Goal: Check status: Check status

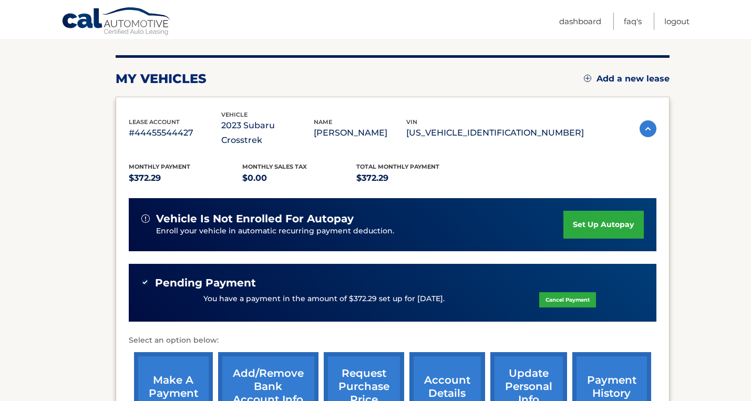
scroll to position [282, 0]
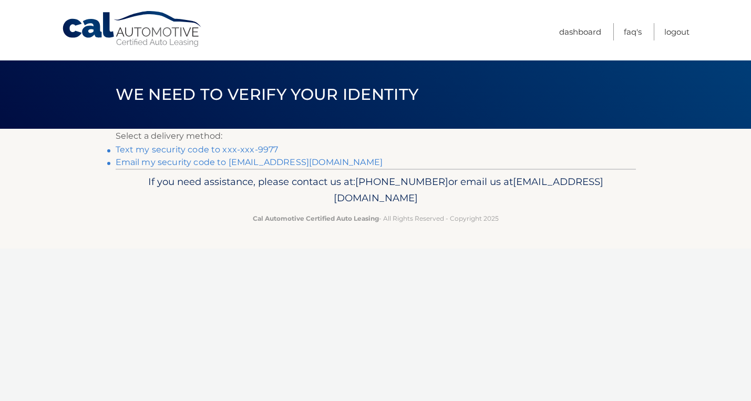
click at [277, 161] on link "Email my security code to i******@wesleyan.edu" at bounding box center [249, 162] width 267 height 10
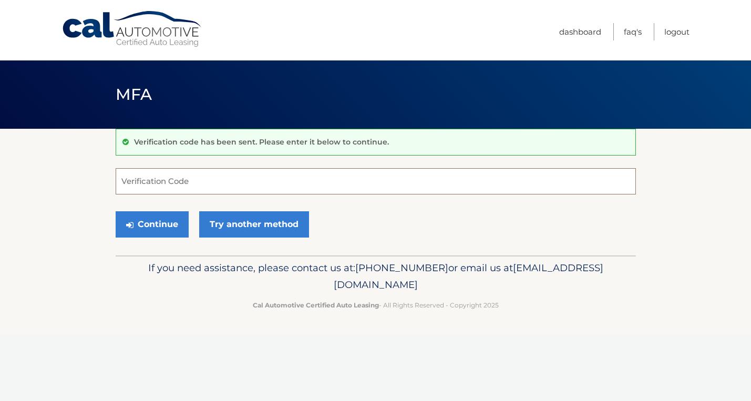
click at [327, 181] on input "Verification Code" at bounding box center [376, 181] width 520 height 26
paste input "525441"
type input "525441"
click at [409, 222] on div "Continue Try another method" at bounding box center [376, 225] width 520 height 36
click at [167, 221] on button "Continue" at bounding box center [152, 224] width 73 height 26
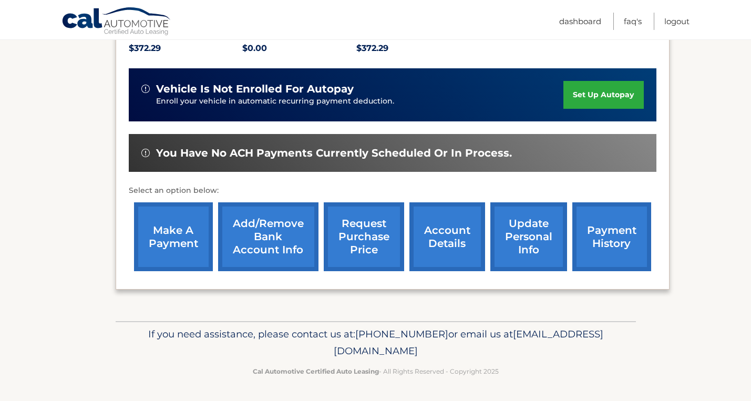
scroll to position [262, 0]
click at [572, 220] on link "payment history" at bounding box center [611, 236] width 79 height 69
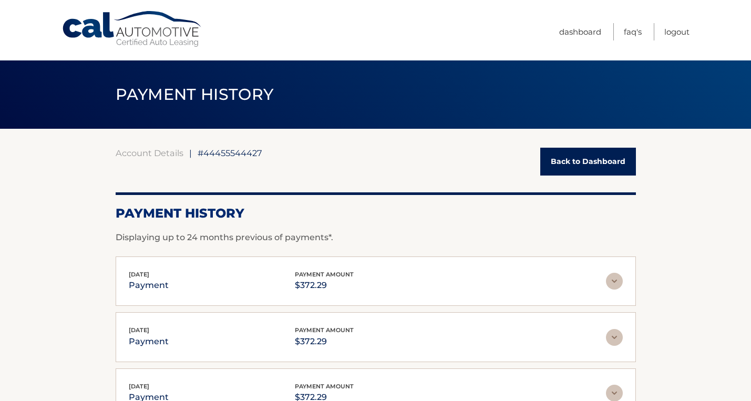
click at [590, 162] on link "Back to Dashboard" at bounding box center [588, 162] width 96 height 28
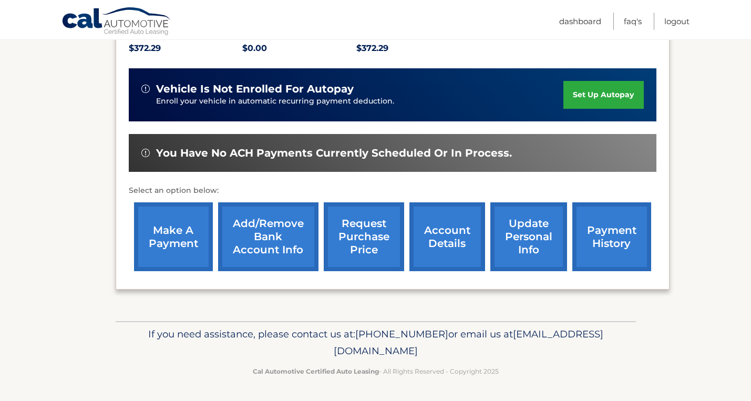
scroll to position [262, 0]
click at [345, 230] on link "request purchase price" at bounding box center [364, 236] width 80 height 69
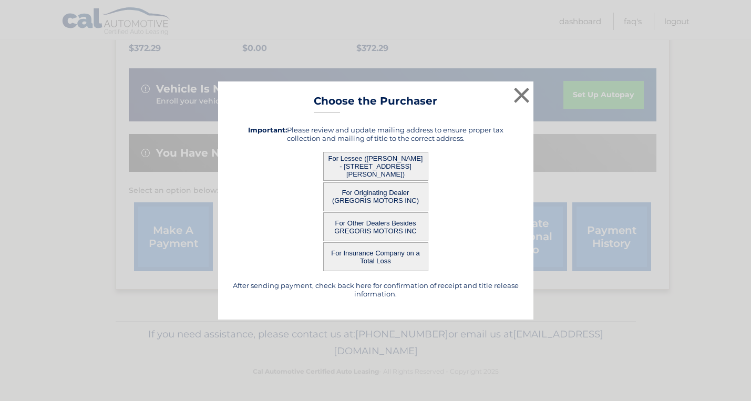
click at [366, 164] on button "For Lessee ([PERSON_NAME] - [STREET_ADDRESS][PERSON_NAME])" at bounding box center [375, 166] width 105 height 29
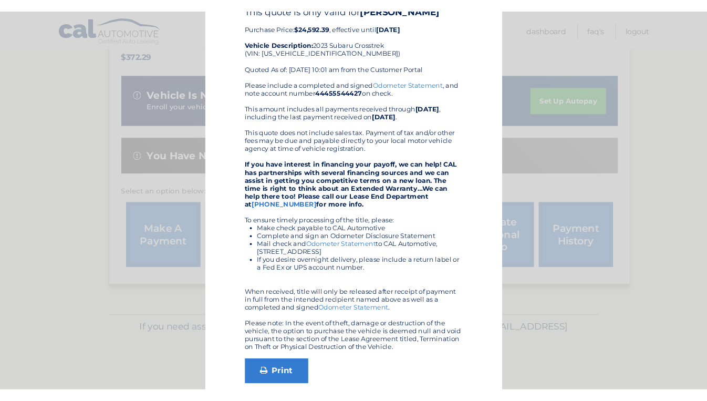
scroll to position [55, 0]
